Goal: Task Accomplishment & Management: Use online tool/utility

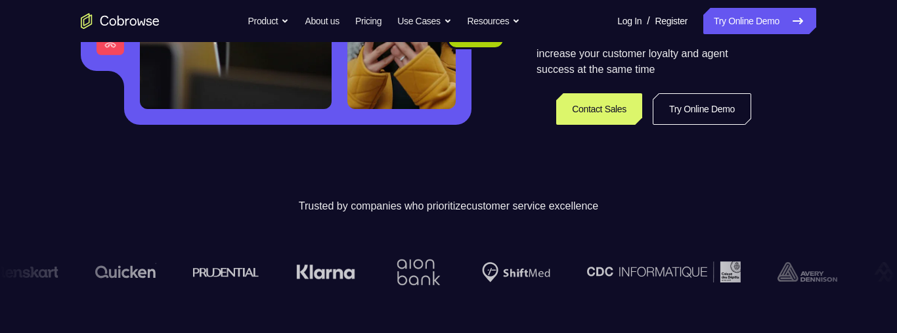
scroll to position [326, 0]
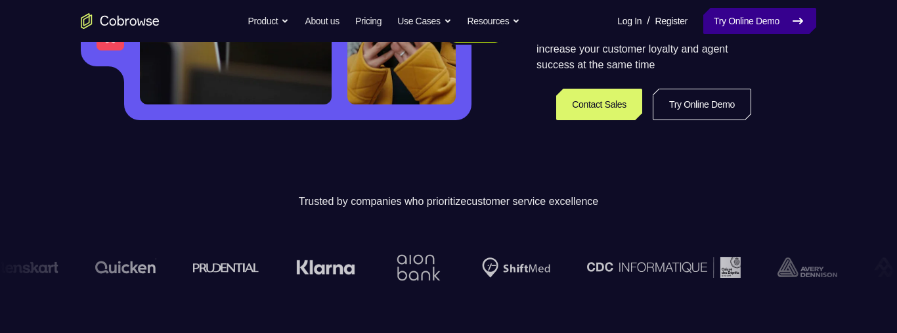
click at [774, 26] on link "Try Online Demo" at bounding box center [759, 21] width 113 height 26
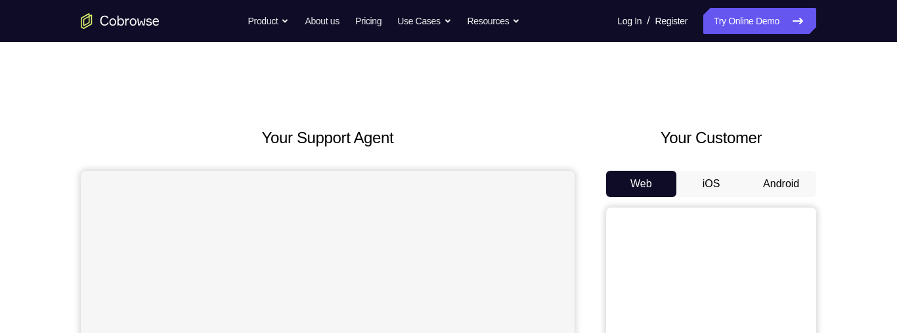
click at [786, 190] on button "Android" at bounding box center [781, 184] width 70 height 26
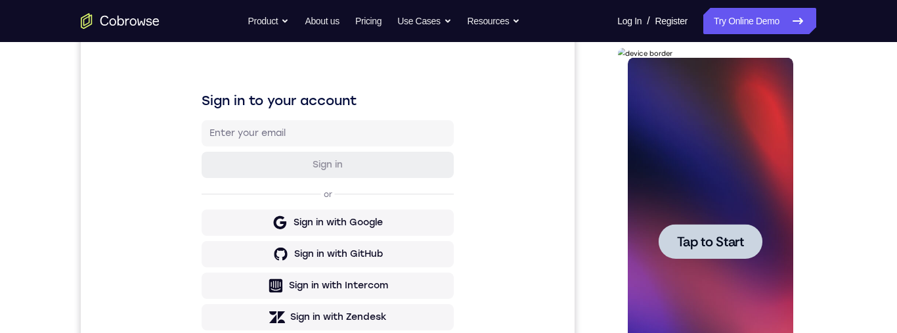
click at [725, 237] on span "Tap to Start" at bounding box center [709, 241] width 67 height 13
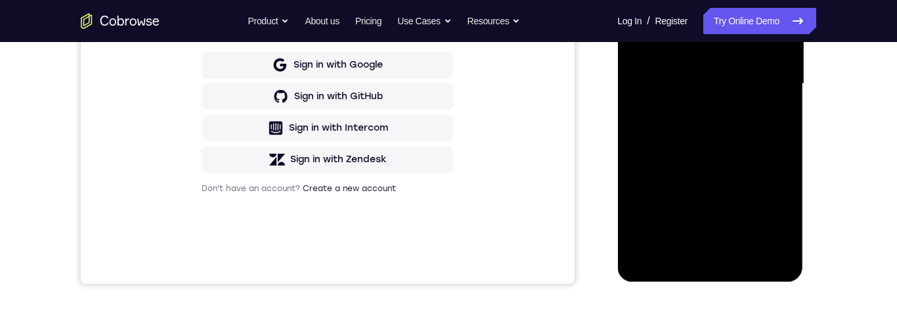
scroll to position [334, 0]
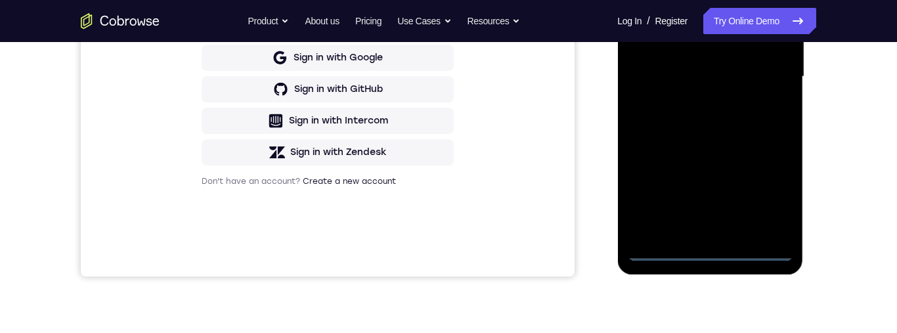
click at [715, 242] on div at bounding box center [709, 77] width 165 height 368
click at [713, 258] on div at bounding box center [709, 77] width 165 height 368
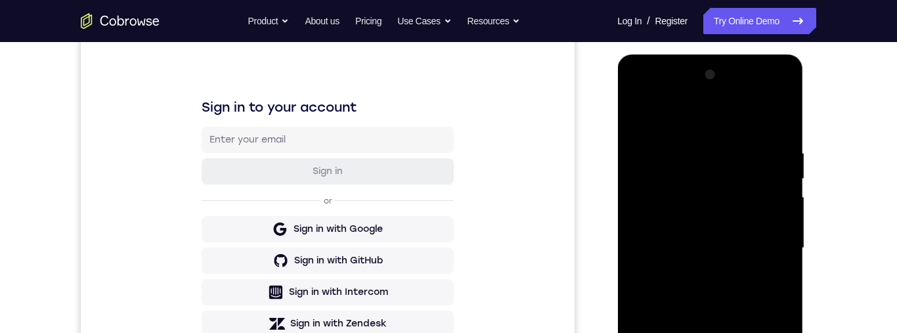
scroll to position [184, 0]
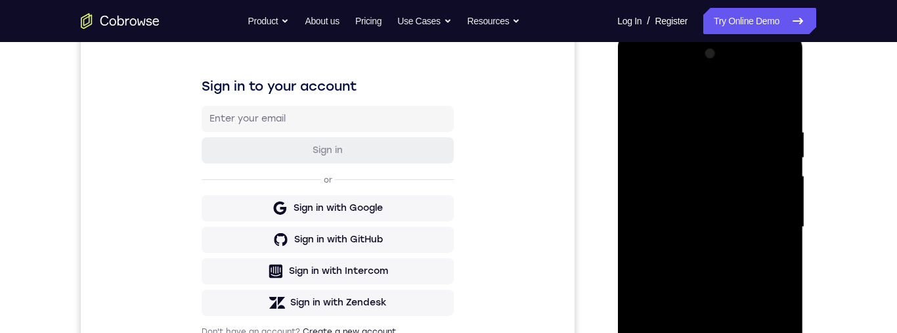
click at [721, 132] on div at bounding box center [709, 227] width 165 height 368
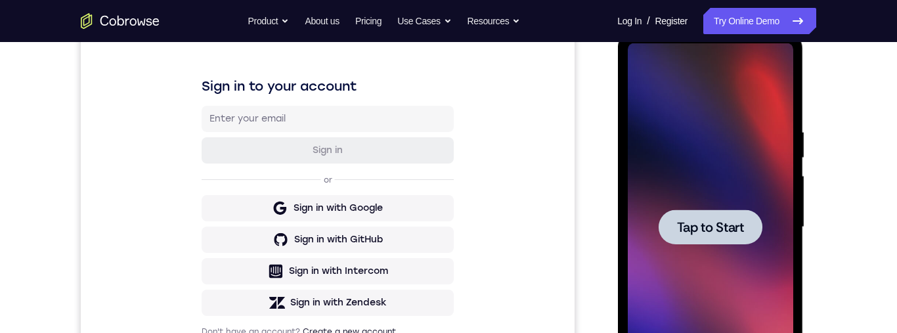
click at [714, 229] on span "Tap to Start" at bounding box center [709, 227] width 67 height 13
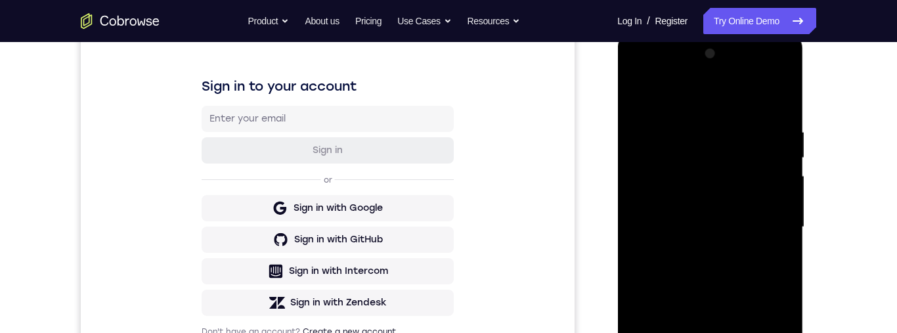
scroll to position [305, 0]
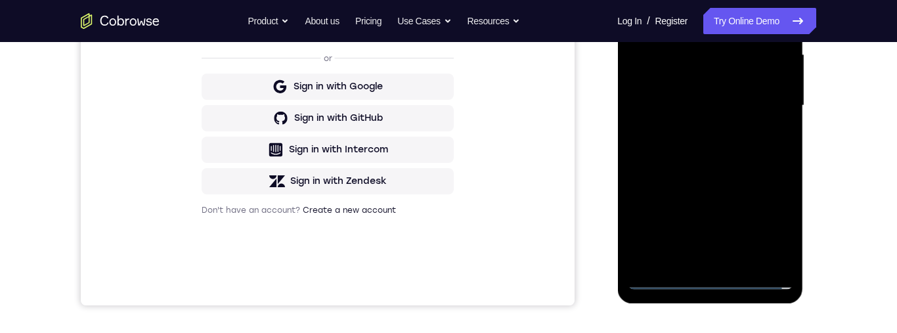
click at [706, 284] on div at bounding box center [709, 106] width 165 height 368
click at [767, 227] on div at bounding box center [709, 106] width 165 height 368
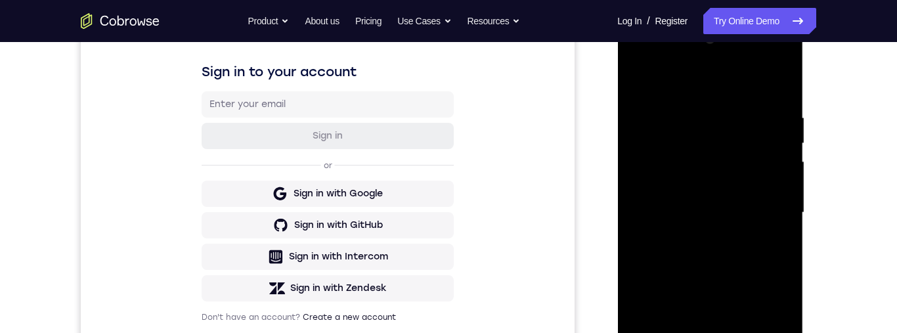
scroll to position [186, 0]
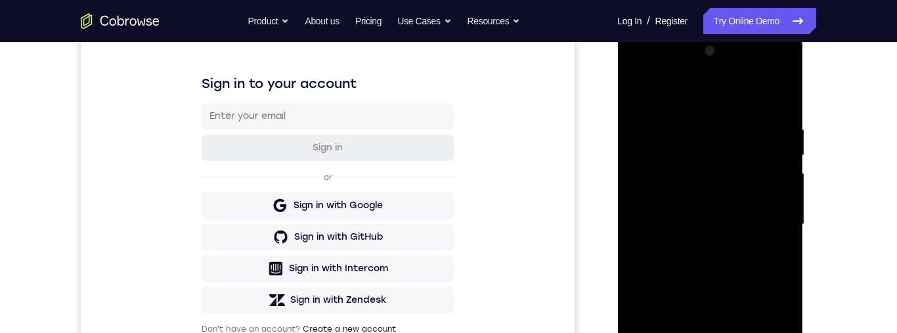
click at [668, 66] on div at bounding box center [709, 225] width 165 height 368
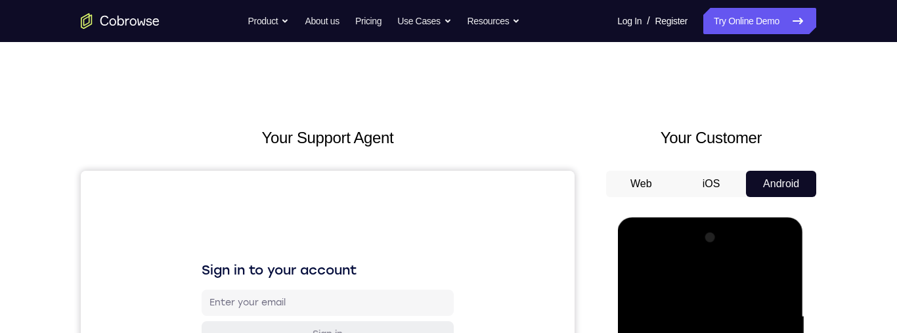
scroll to position [161, 0]
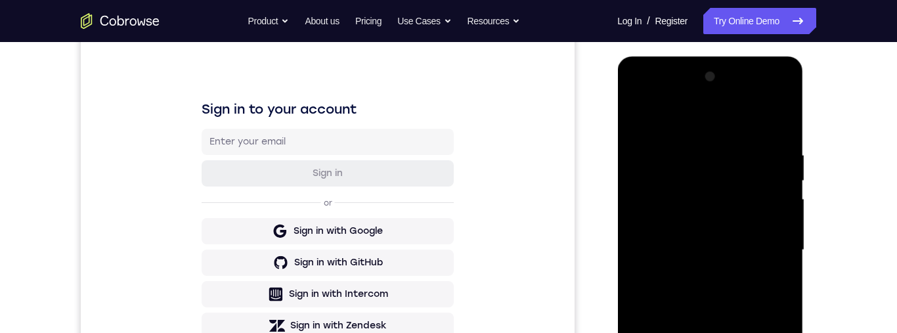
click at [765, 242] on div at bounding box center [709, 250] width 165 height 368
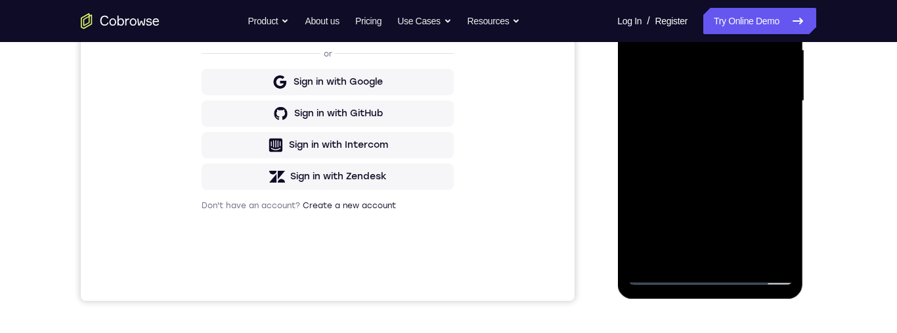
scroll to position [318, 0]
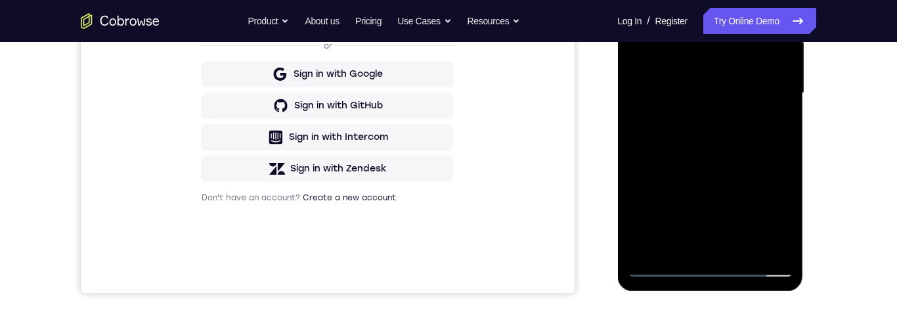
click at [702, 252] on div at bounding box center [709, 93] width 165 height 368
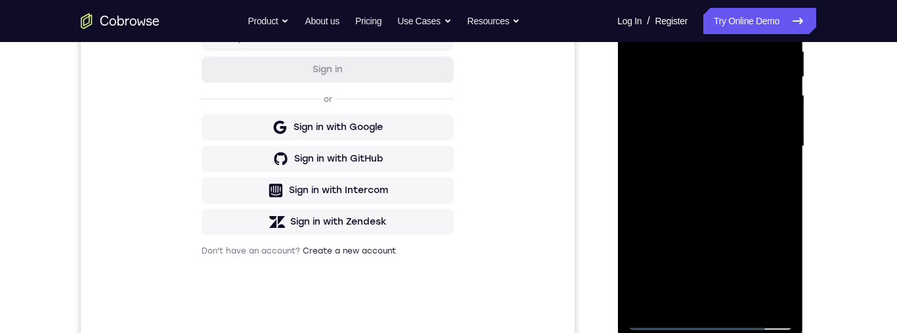
click at [721, 135] on div at bounding box center [709, 147] width 165 height 368
click at [704, 133] on div at bounding box center [709, 147] width 165 height 368
click at [756, 142] on div at bounding box center [709, 147] width 165 height 368
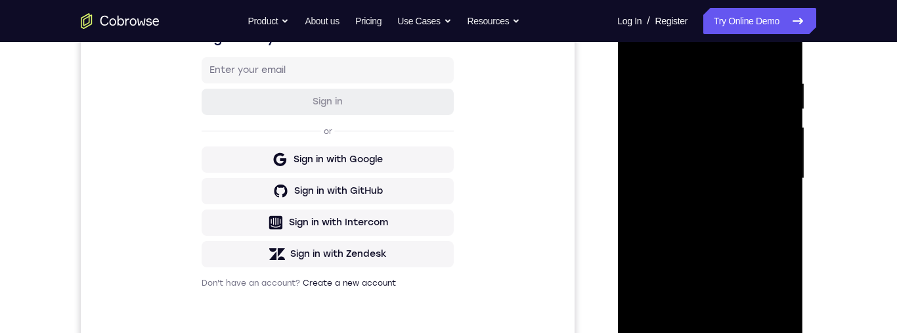
scroll to position [244, 0]
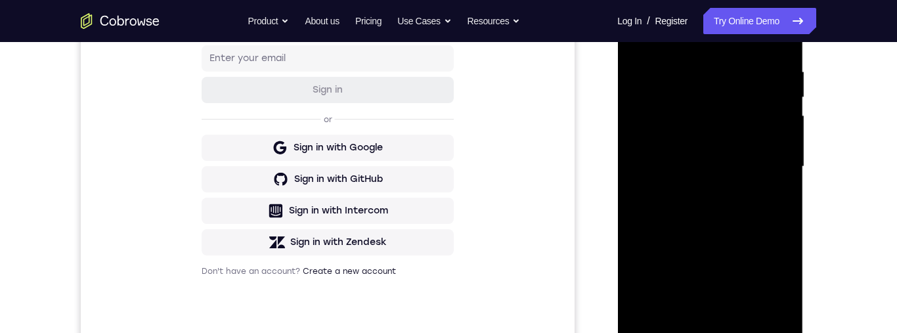
click at [752, 219] on div at bounding box center [709, 167] width 165 height 368
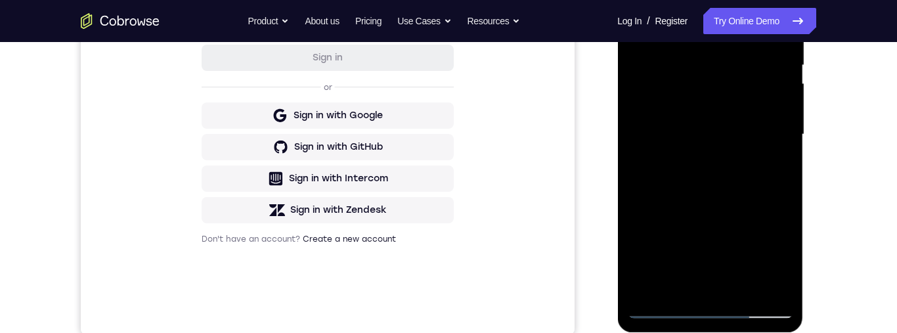
click at [739, 282] on div at bounding box center [709, 135] width 165 height 368
click at [742, 204] on div at bounding box center [709, 135] width 165 height 368
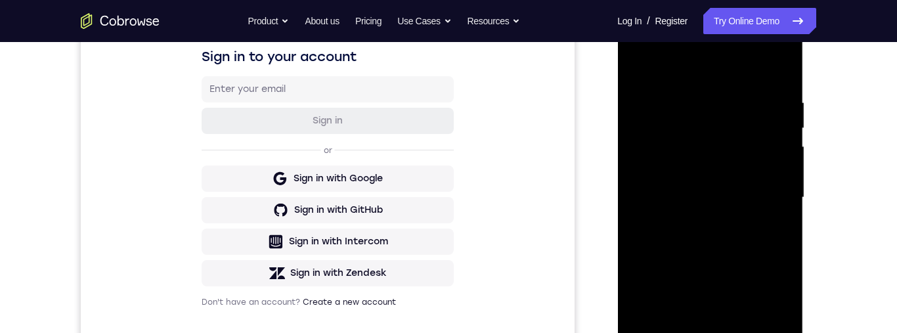
scroll to position [209, 0]
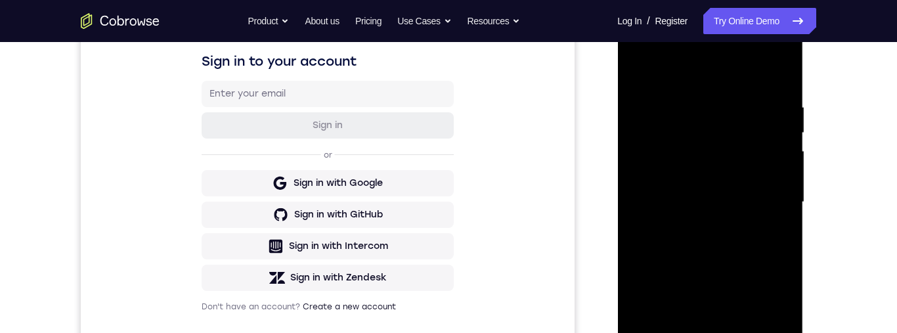
click at [639, 69] on div at bounding box center [709, 202] width 165 height 368
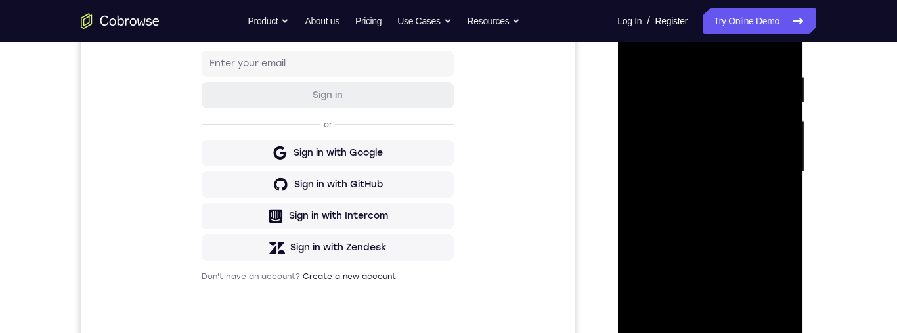
scroll to position [256, 0]
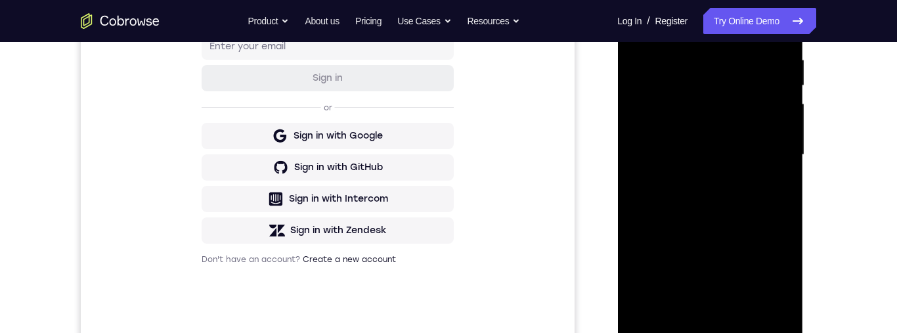
click at [778, 202] on div at bounding box center [709, 155] width 165 height 368
click at [773, 197] on div at bounding box center [709, 155] width 165 height 368
click at [779, 192] on div at bounding box center [709, 155] width 165 height 368
click at [775, 200] on div at bounding box center [709, 155] width 165 height 368
